Goal: Use online tool/utility: Utilize a website feature to perform a specific function

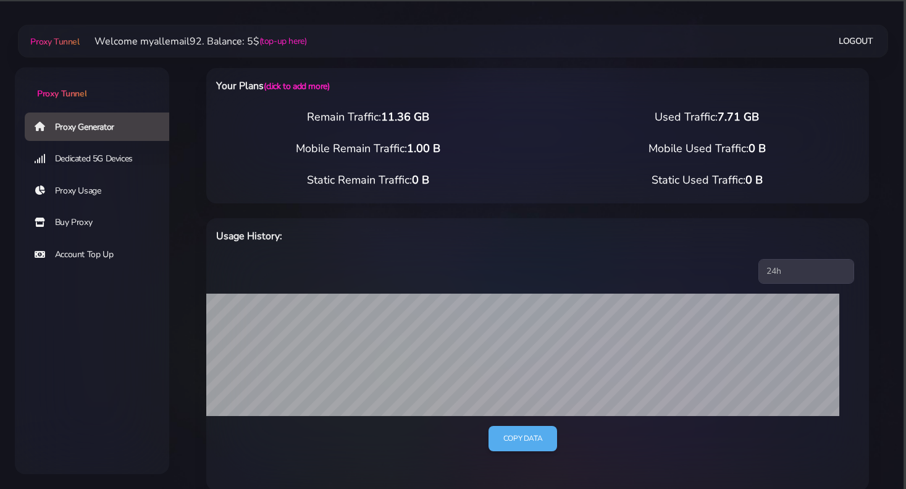
select select "US"
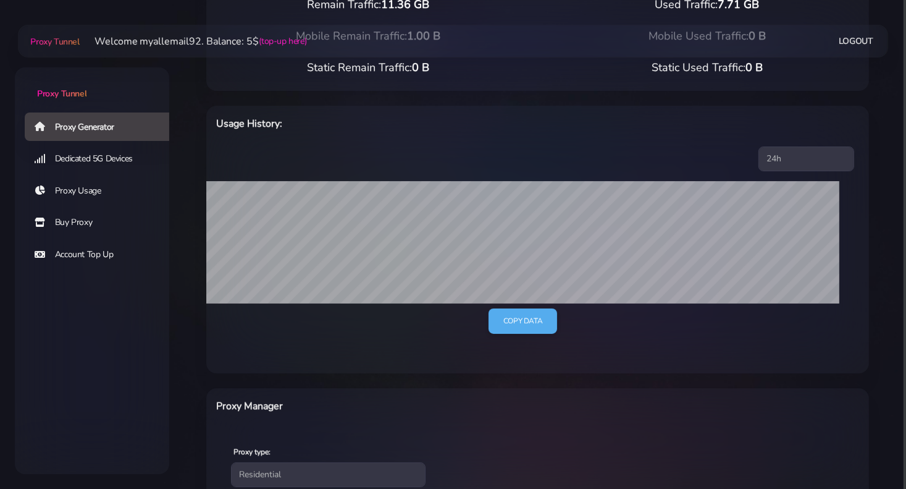
scroll to position [245, 0]
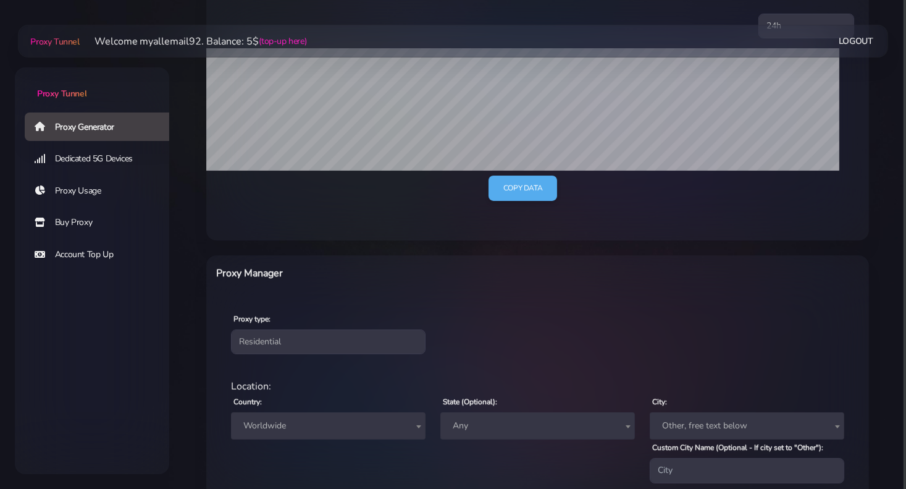
click at [303, 426] on span "Worldwide" at bounding box center [328, 425] width 180 height 17
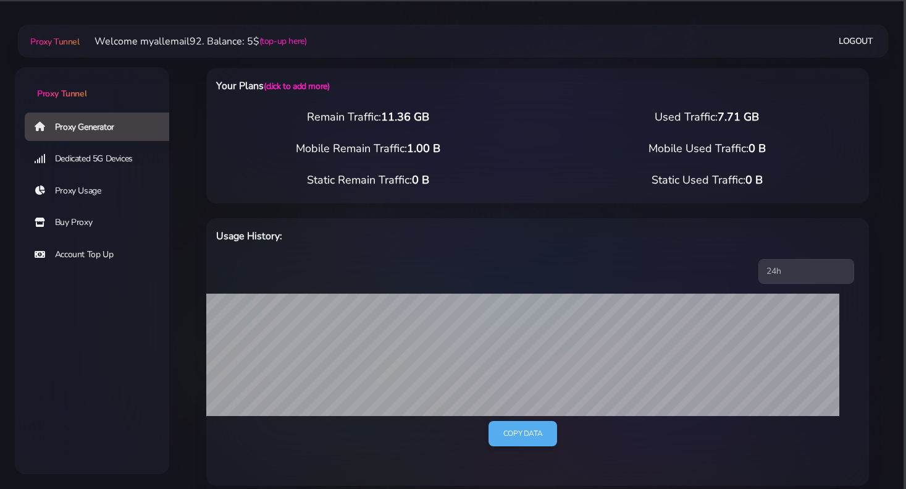
scroll to position [422, 0]
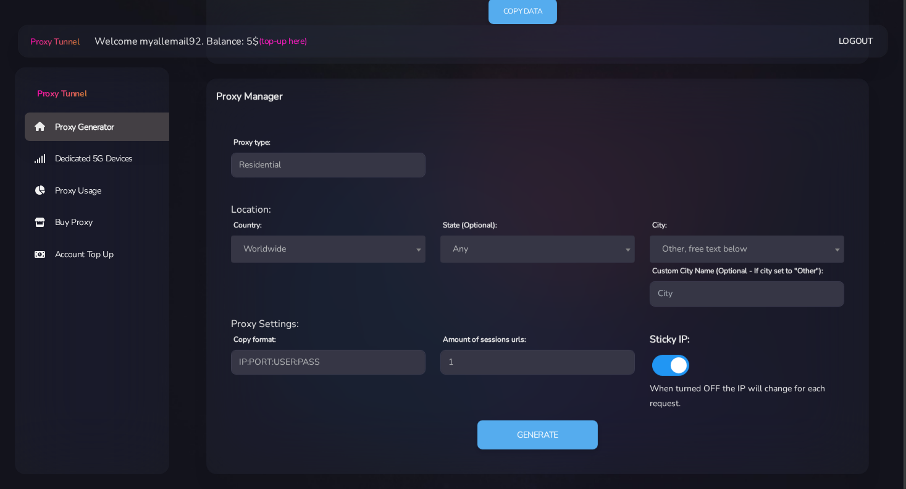
click at [302, 243] on span "Worldwide" at bounding box center [328, 248] width 180 height 17
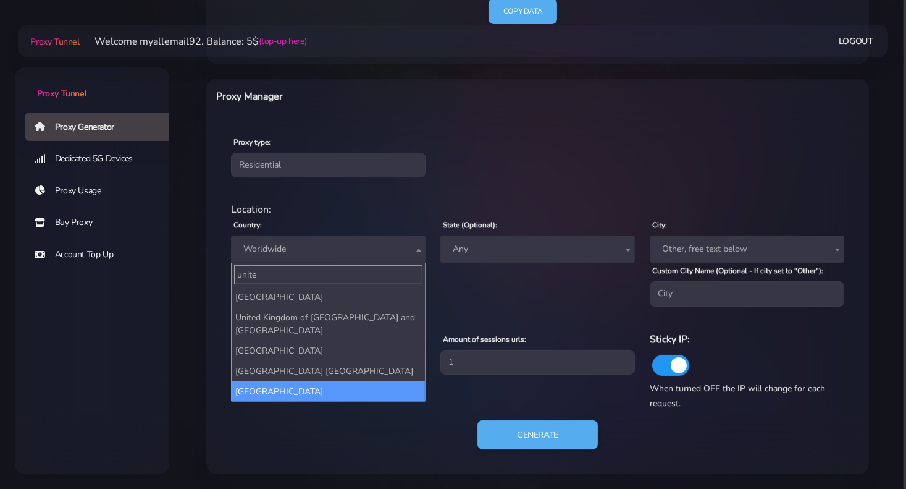
type input "unite"
select select "US"
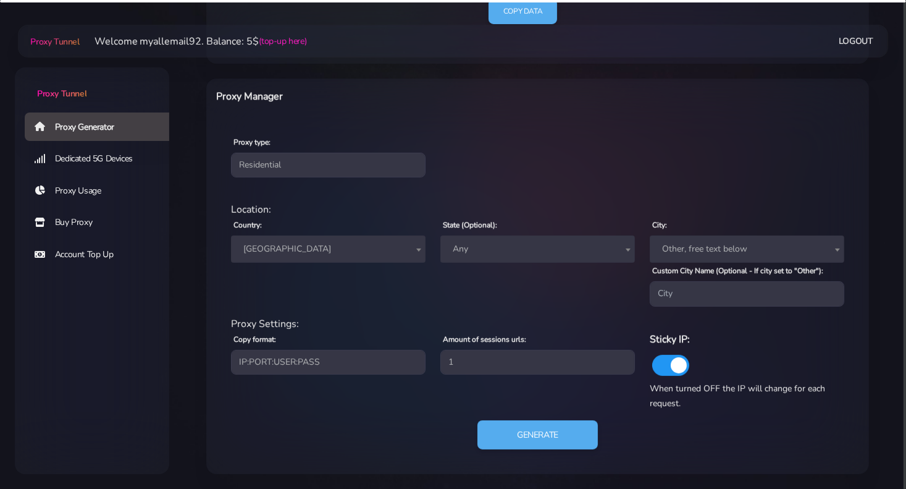
click at [472, 252] on span "Any" at bounding box center [538, 248] width 180 height 17
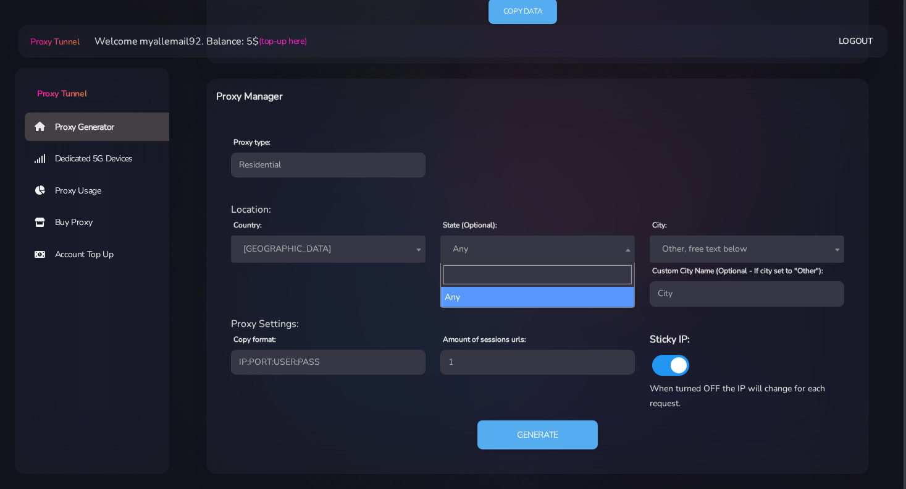
click at [377, 290] on div "Country: Worldwide [GEOGRAPHIC_DATA] [GEOGRAPHIC_DATA] [GEOGRAPHIC_DATA] [GEOGR…" at bounding box center [328, 261] width 209 height 89
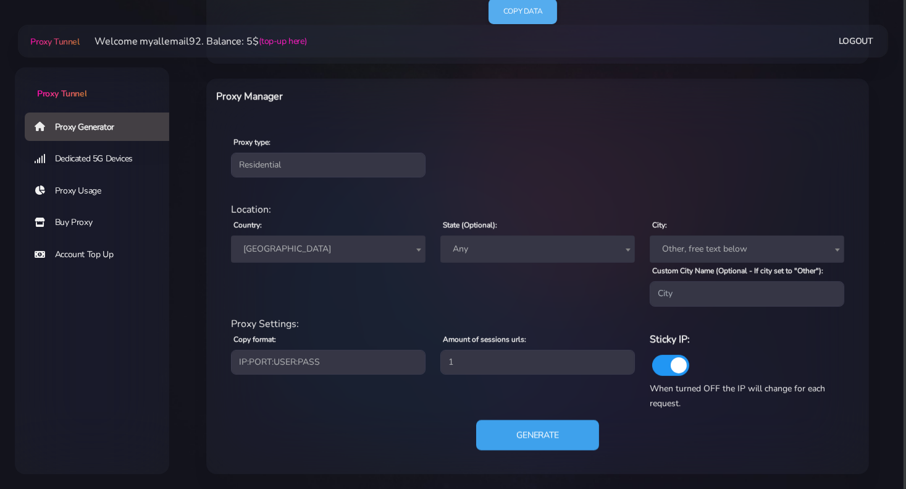
click at [564, 434] on button "Generate" at bounding box center [537, 434] width 123 height 30
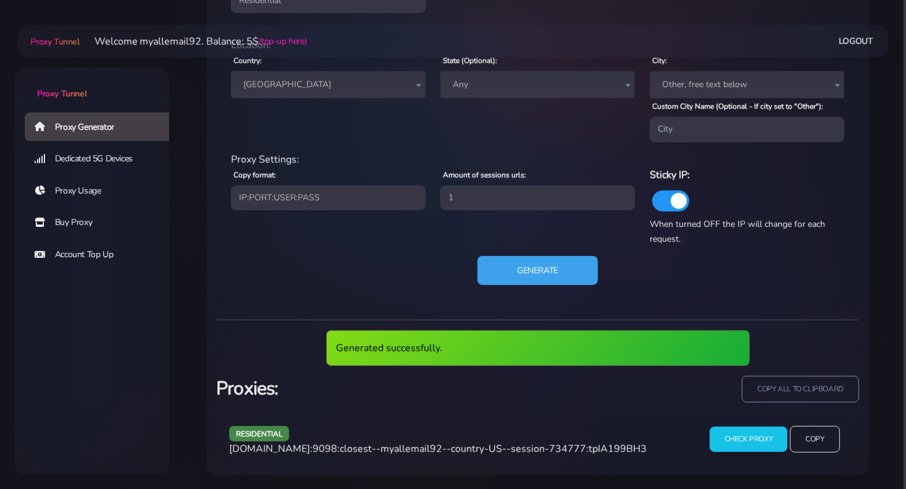
scroll to position [540, 0]
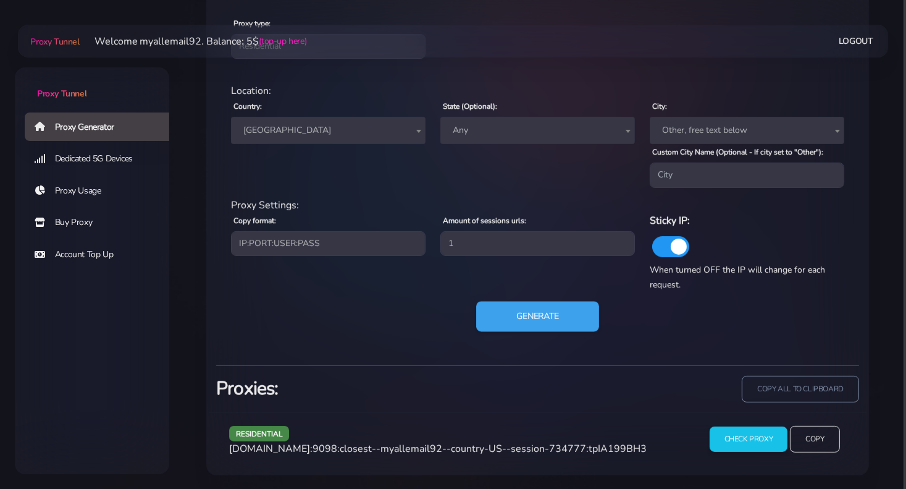
drag, startPoint x: 548, startPoint y: 298, endPoint x: 545, endPoint y: 313, distance: 15.1
click at [547, 301] on div "residential Location: Country: Worldwide [GEOGRAPHIC_DATA] [GEOGRAPHIC_DATA] [G…" at bounding box center [537, 214] width 643 height 282
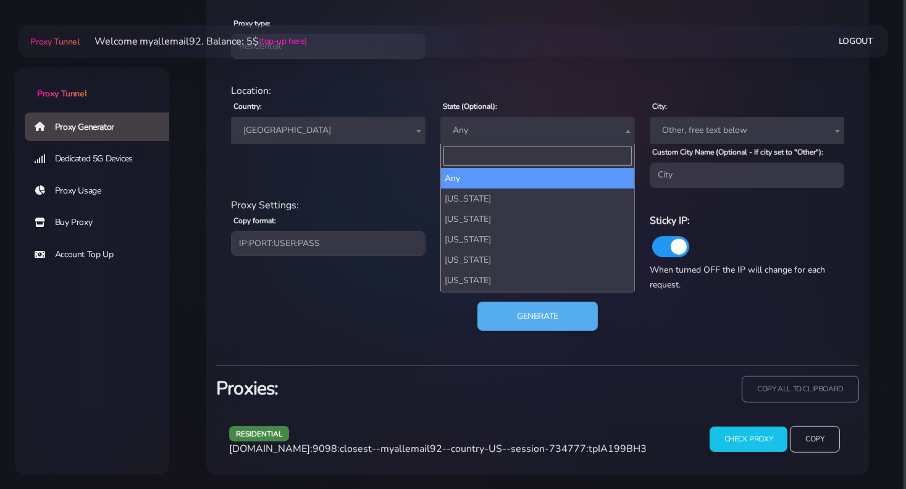
click at [521, 125] on span "Any" at bounding box center [538, 130] width 180 height 17
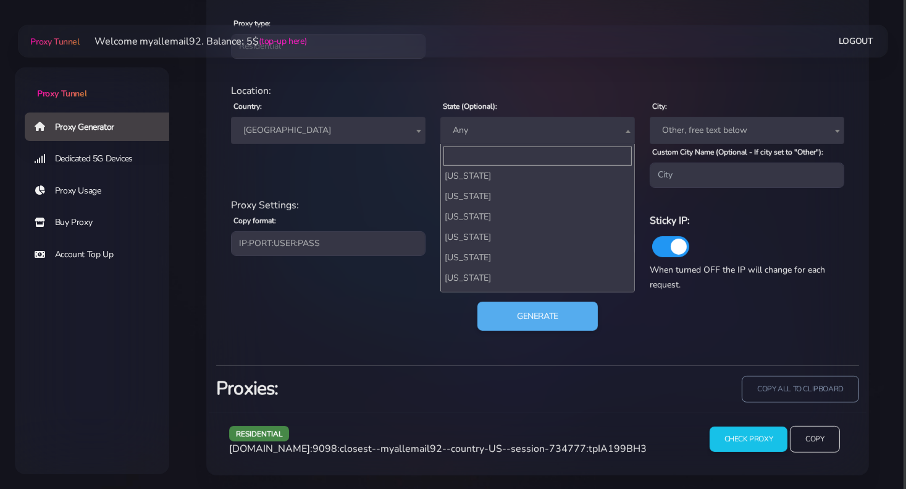
scroll to position [62, 0]
select select "CO"
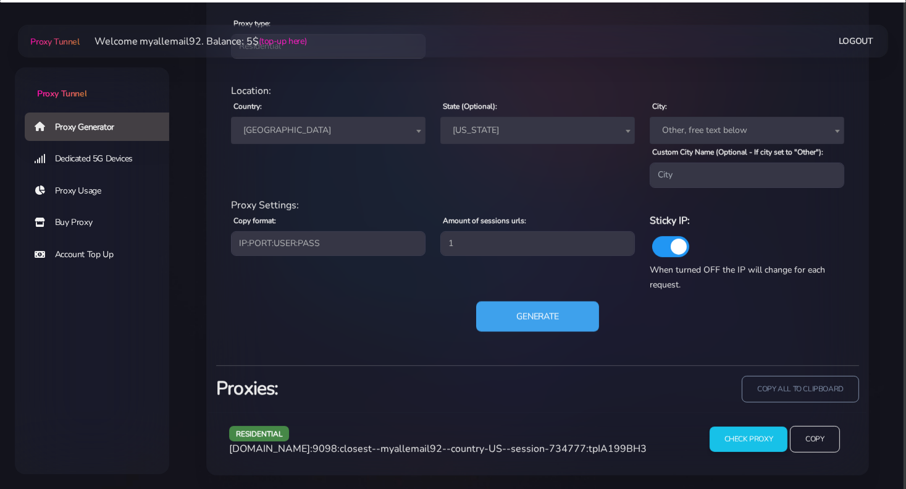
click at [544, 321] on button "Generate" at bounding box center [537, 316] width 123 height 30
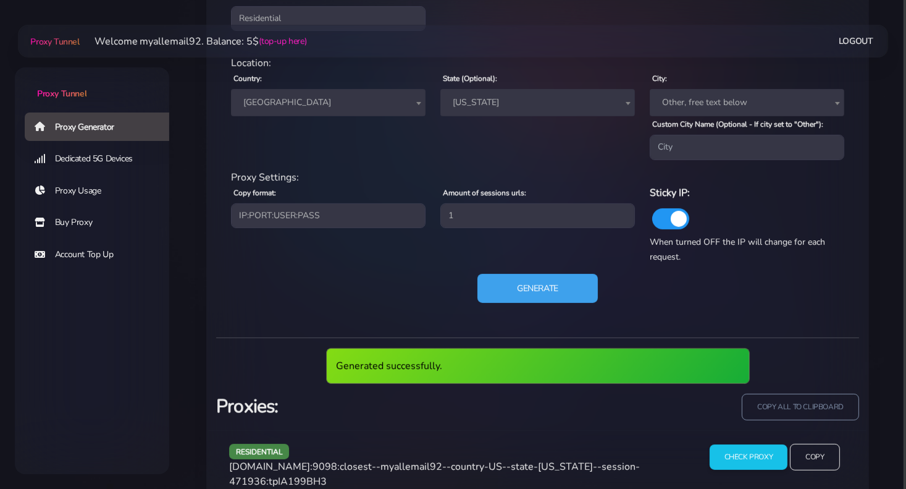
scroll to position [586, 0]
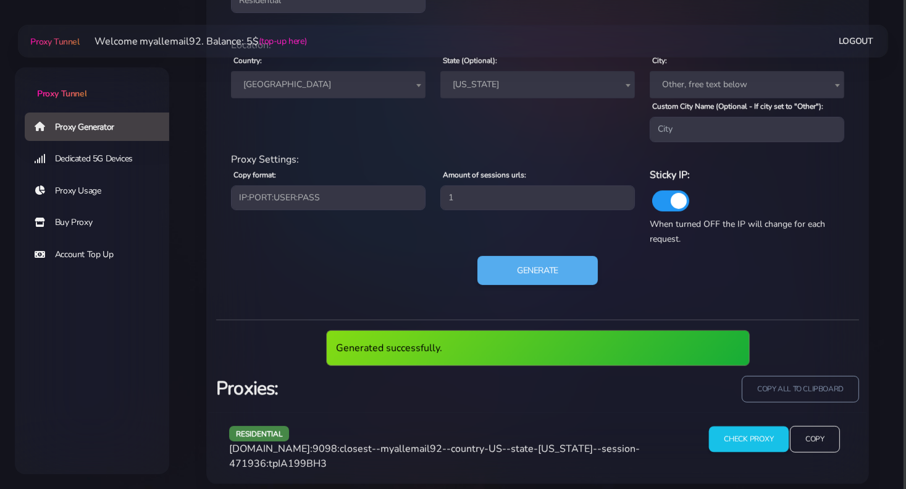
click at [761, 438] on input "Check Proxy" at bounding box center [748, 439] width 80 height 26
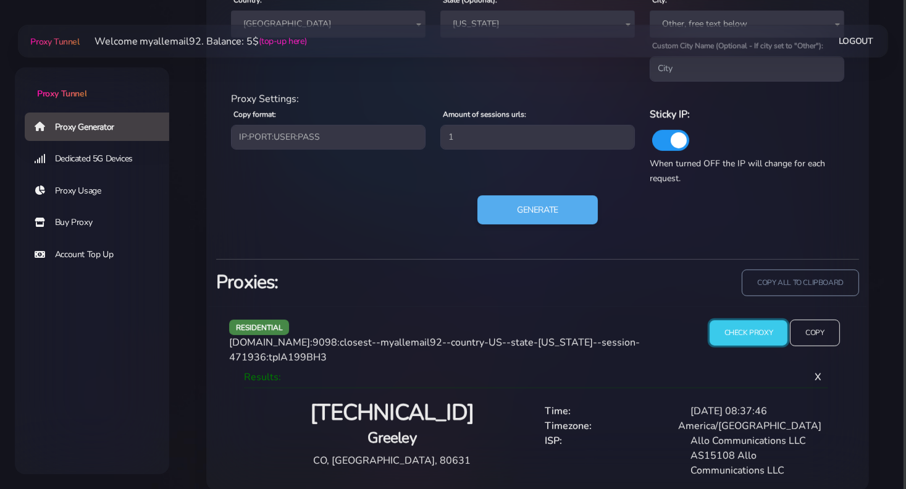
scroll to position [653, 0]
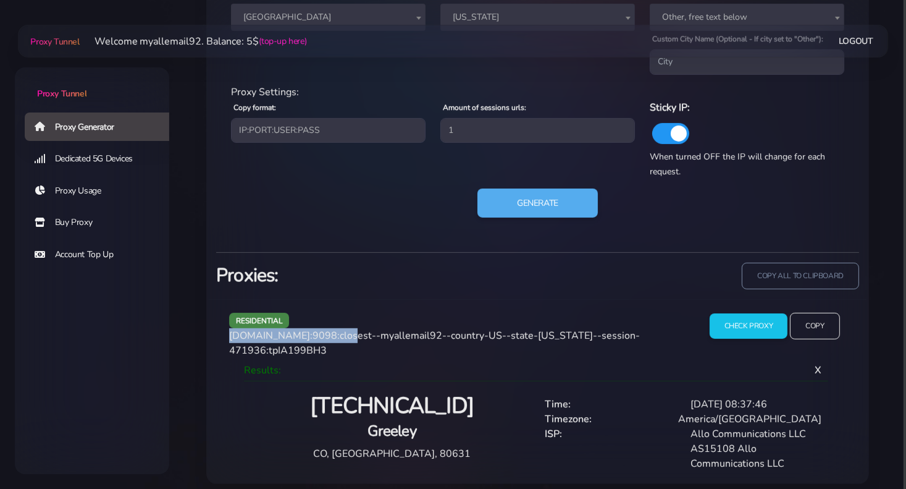
drag, startPoint x: 337, startPoint y: 333, endPoint x: 219, endPoint y: 335, distance: 118.0
click at [219, 335] on div "residential [DOMAIN_NAME]:9098:closest--myallemail92--country-US--state-[US_STA…" at bounding box center [538, 391] width 658 height 185
copy span "[DOMAIN_NAME]:9098"
click at [328, 336] on span "[DOMAIN_NAME]:9098:closest--myallemail92--country-US--state-[US_STATE]--session…" at bounding box center [434, 343] width 411 height 28
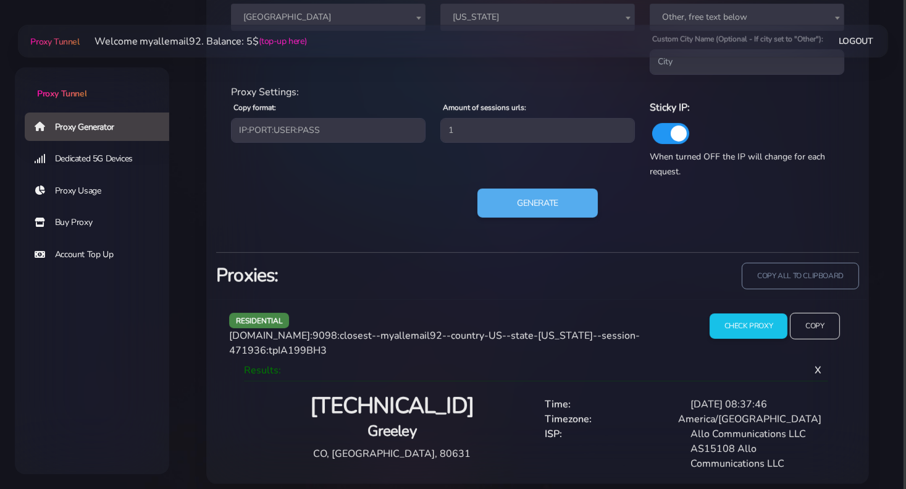
click at [390, 334] on span "[DOMAIN_NAME]:9098:closest--myallemail92--country-US--state-[US_STATE]--session…" at bounding box center [434, 343] width 411 height 28
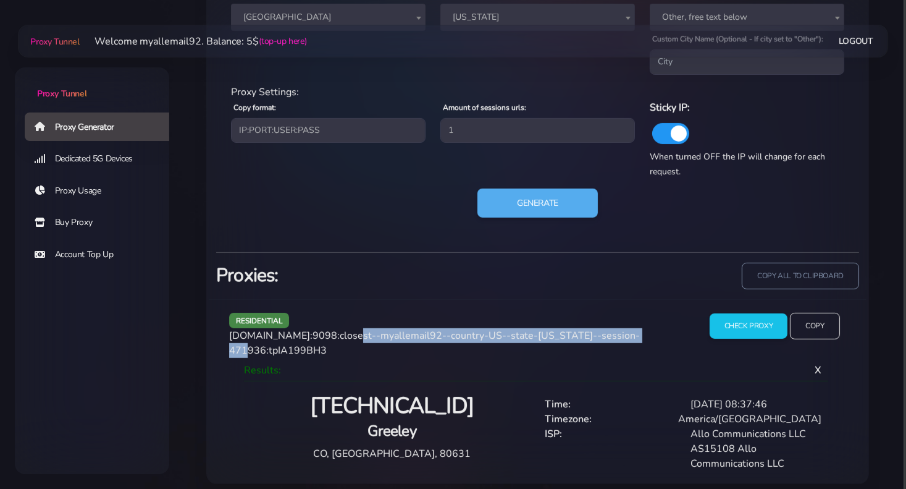
drag, startPoint x: 341, startPoint y: 336, endPoint x: 629, endPoint y: 335, distance: 288.4
click at [627, 335] on span "[DOMAIN_NAME]:9098:closest--myallemail92--country-US--state-[US_STATE]--session…" at bounding box center [434, 343] width 411 height 28
copy span "closest--myallemail92--country-US--state-[US_STATE]--session-471936"
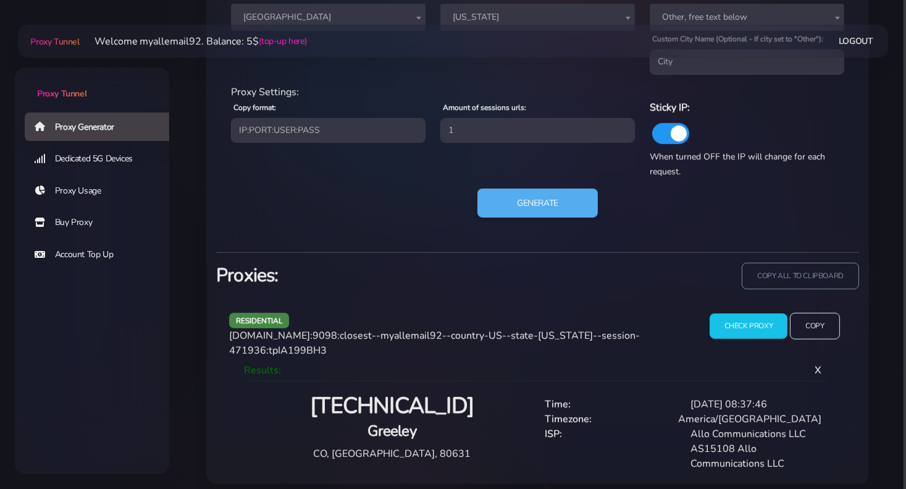
click at [640, 332] on span "[DOMAIN_NAME]:9098:closest--myallemail92--country-US--state-[US_STATE]--session…" at bounding box center [434, 343] width 411 height 28
copy span "tpIA199BH3"
